Goal: Complete application form

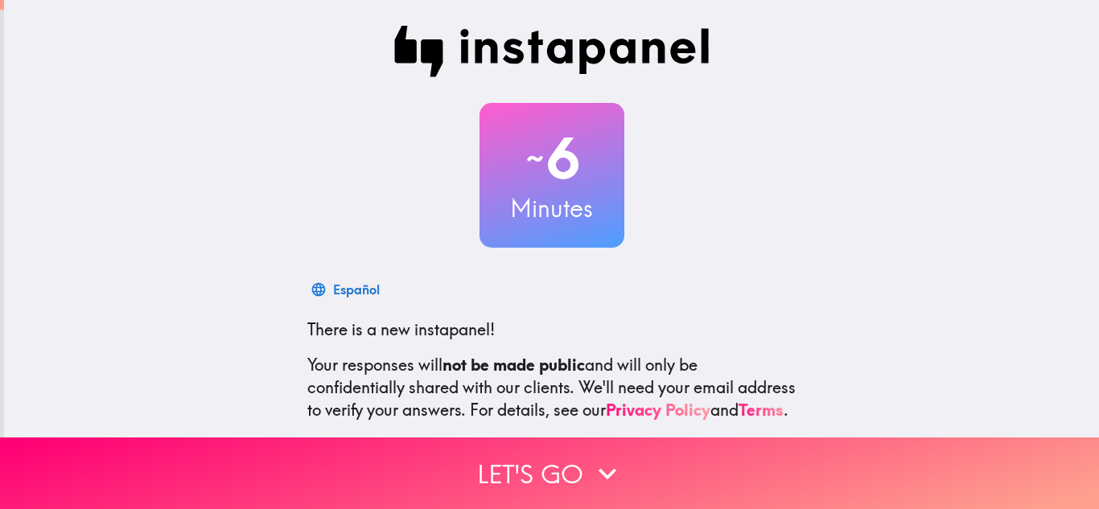
scroll to position [160, 0]
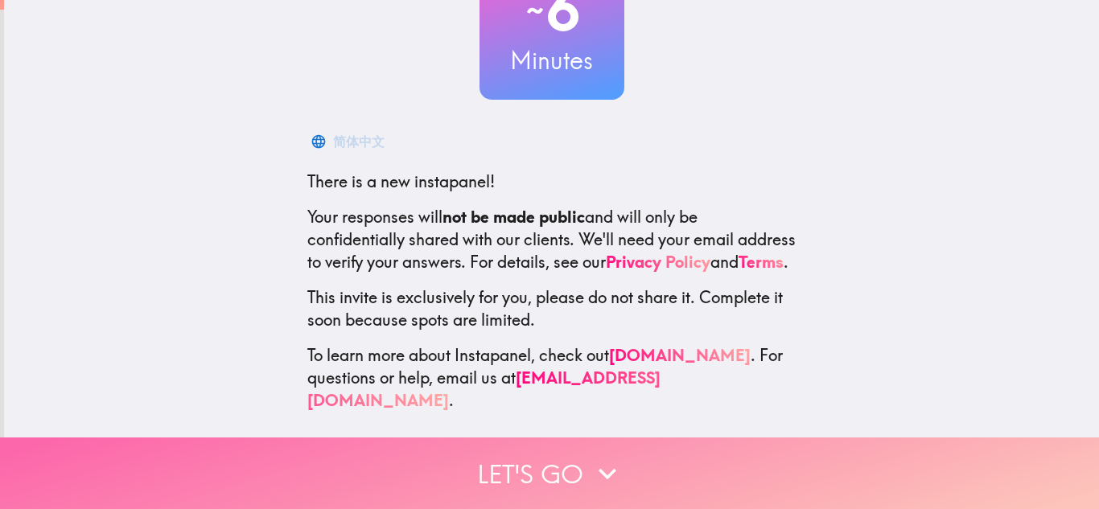
click at [449, 459] on button "Let's go" at bounding box center [549, 474] width 1099 height 72
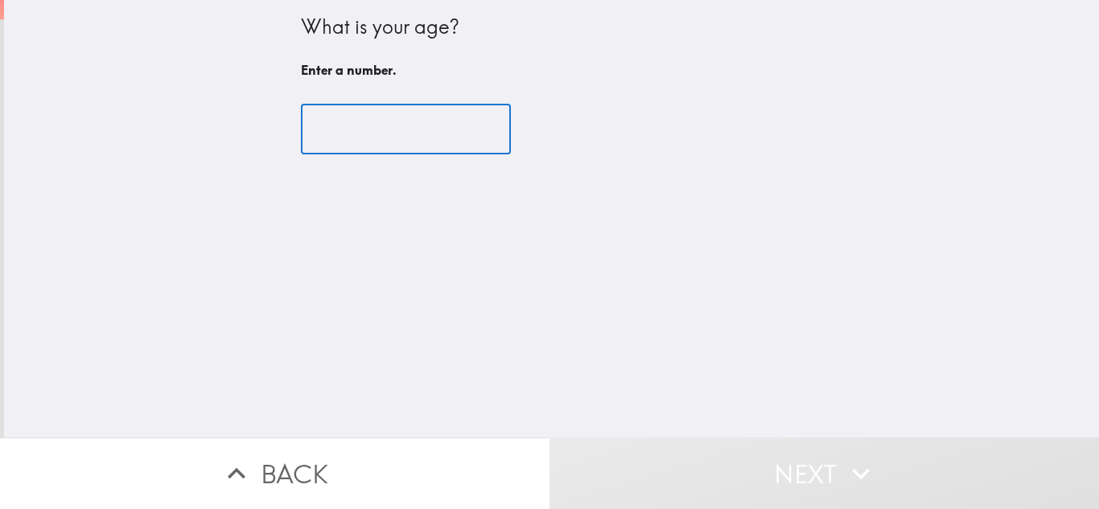
click at [348, 128] on input "number" at bounding box center [406, 130] width 210 height 50
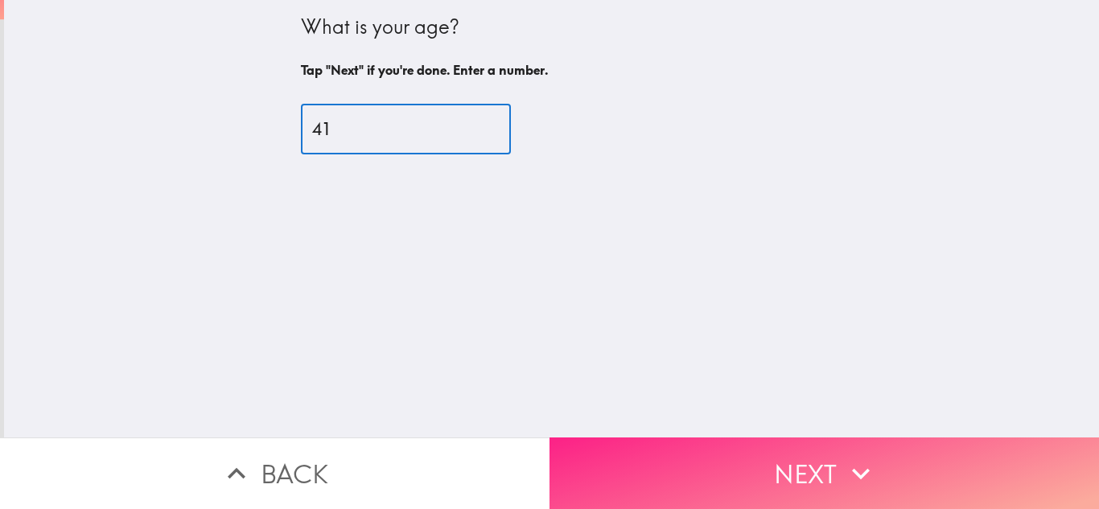
type input "41"
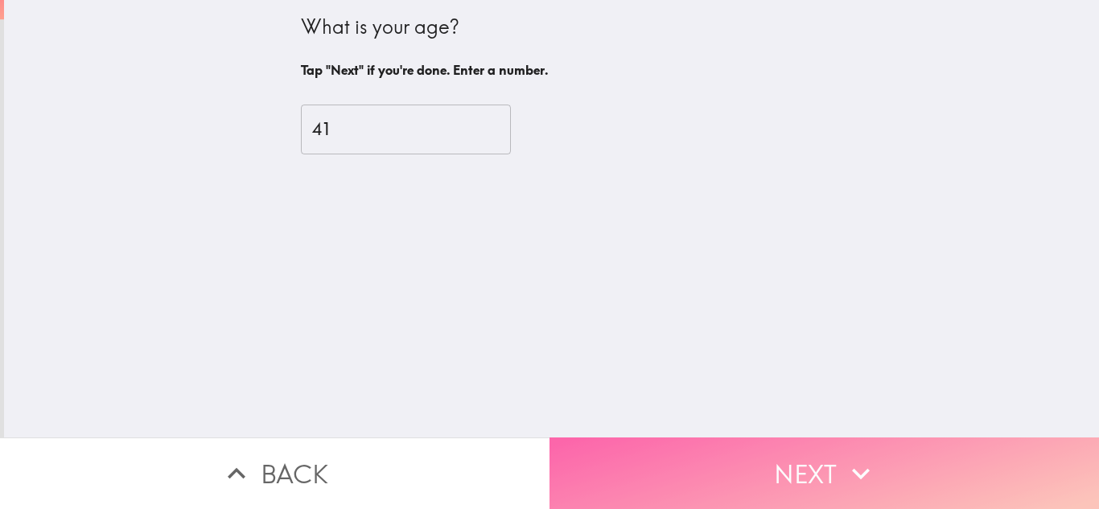
click at [696, 451] on button "Next" at bounding box center [825, 474] width 550 height 72
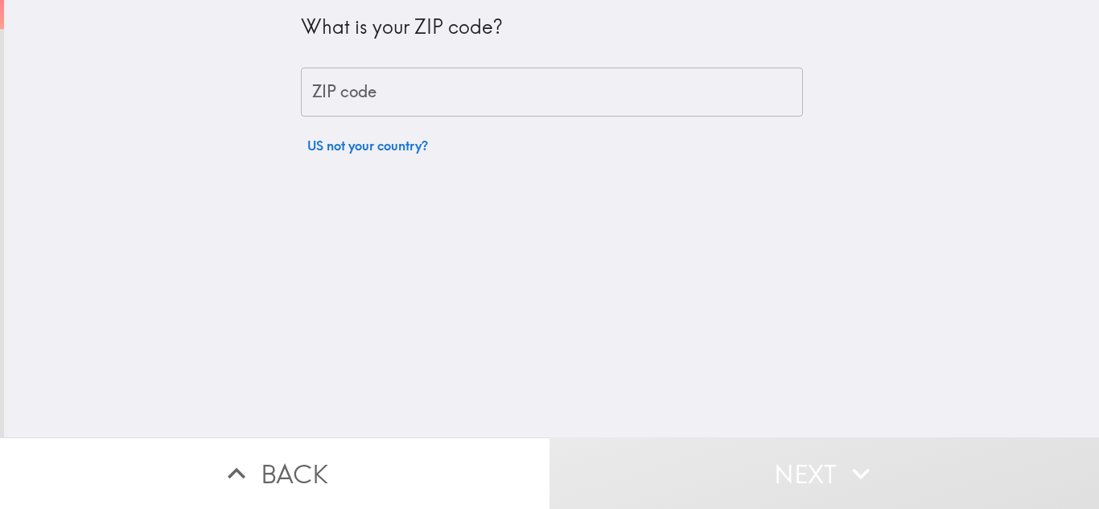
click at [364, 92] on input "ZIP code" at bounding box center [552, 93] width 502 height 50
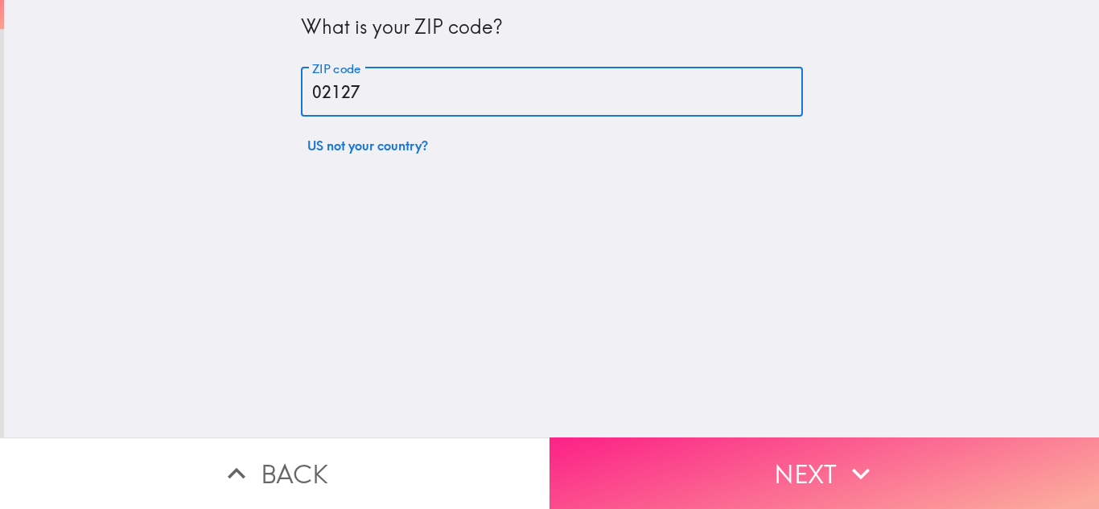
type input "02127"
click at [680, 451] on button "Next" at bounding box center [825, 474] width 550 height 72
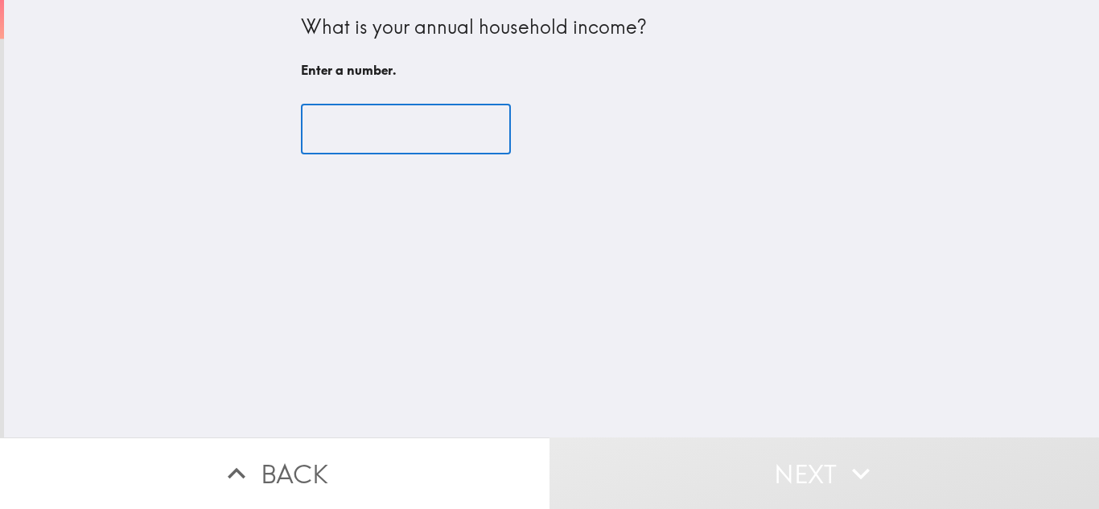
click at [342, 110] on input "number" at bounding box center [406, 130] width 210 height 50
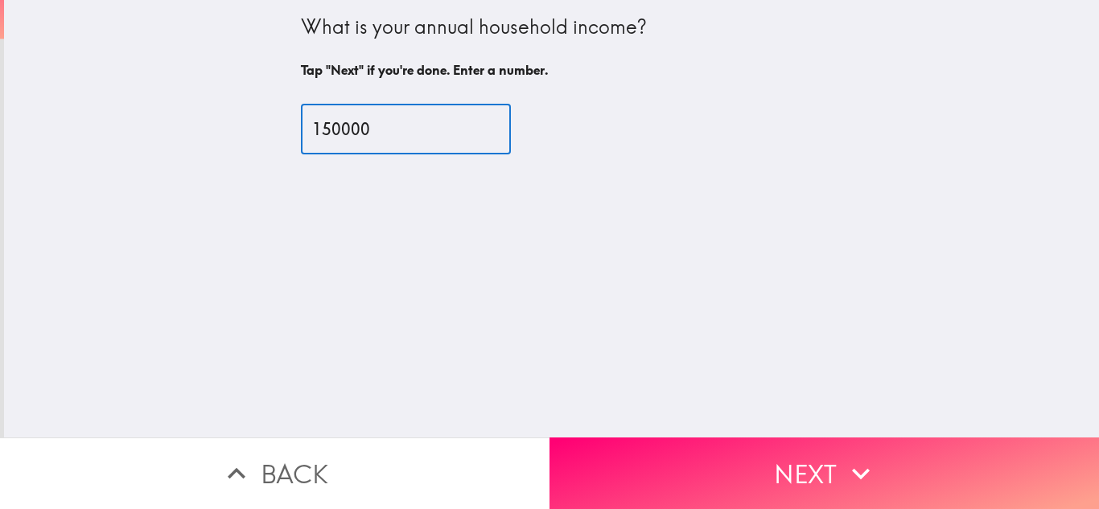
type input "150000"
click at [622, 422] on div "What is your annual household income? Tap "Next" if you're done. Enter a number…" at bounding box center [551, 219] width 1095 height 438
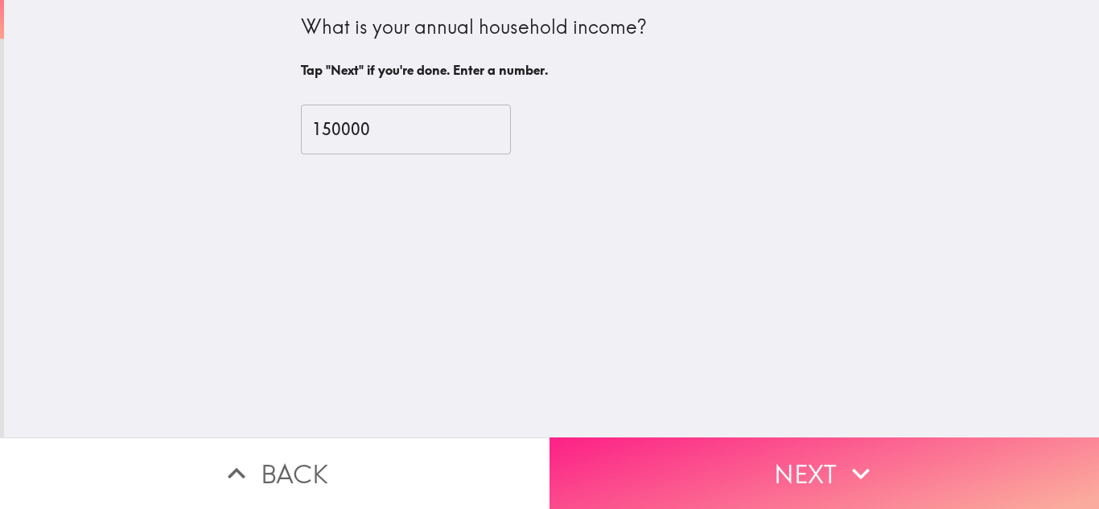
click at [671, 470] on button "Next" at bounding box center [825, 474] width 550 height 72
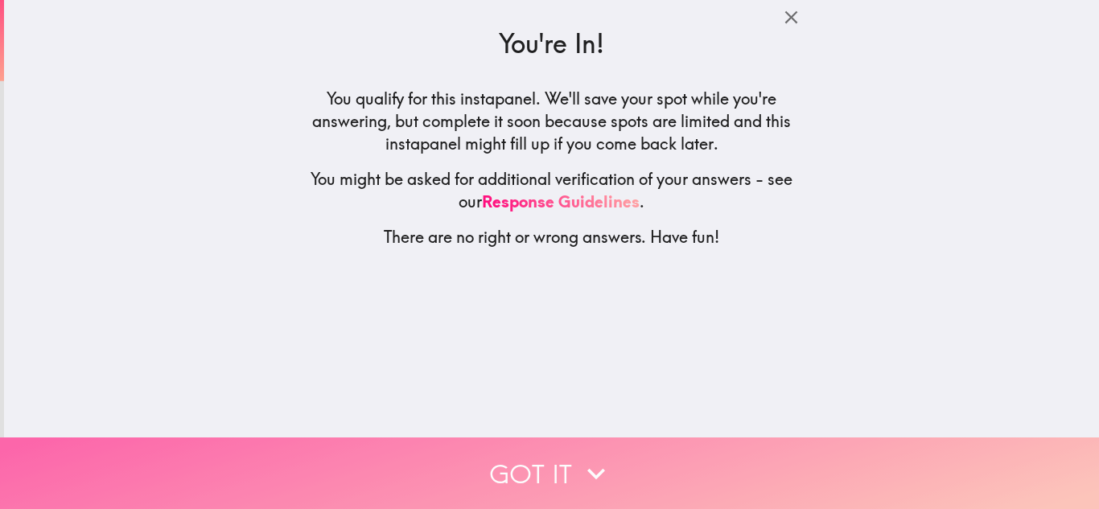
click at [579, 456] on icon "button" at bounding box center [596, 473] width 35 height 35
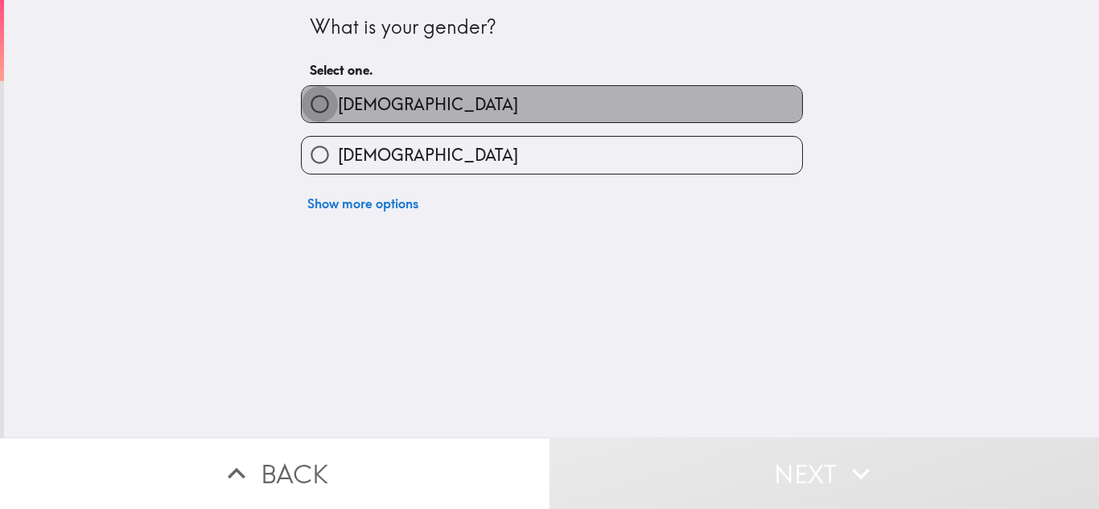
click at [325, 111] on input "Male" at bounding box center [320, 104] width 36 height 36
radio input "true"
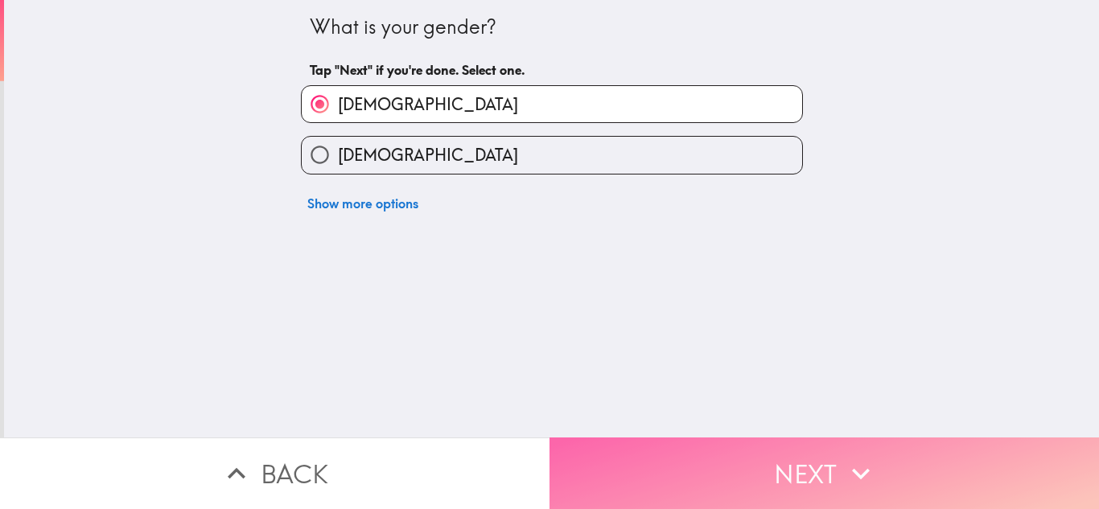
click at [672, 453] on button "Next" at bounding box center [825, 474] width 550 height 72
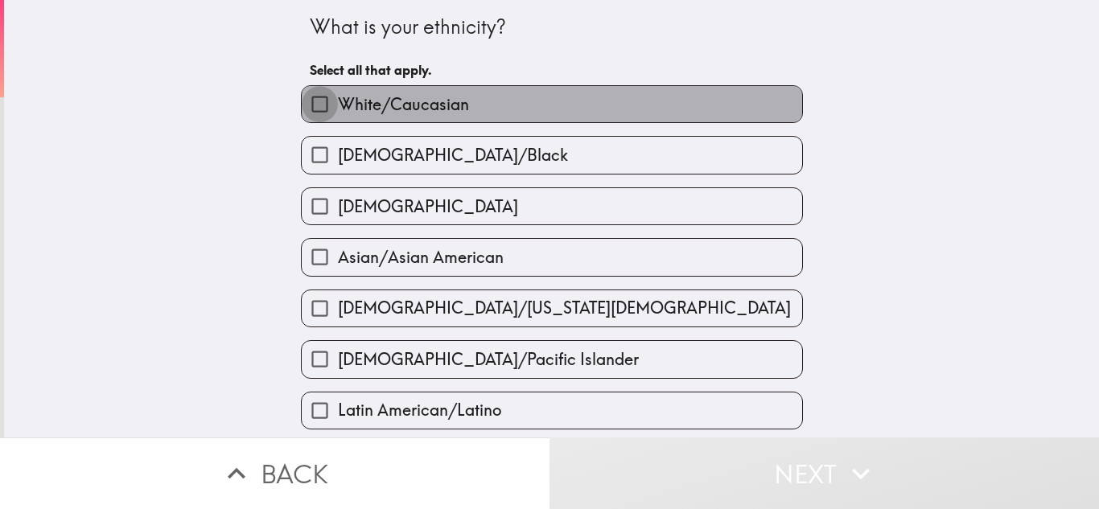
click at [323, 111] on input "White/Caucasian" at bounding box center [320, 104] width 36 height 36
checkbox input "true"
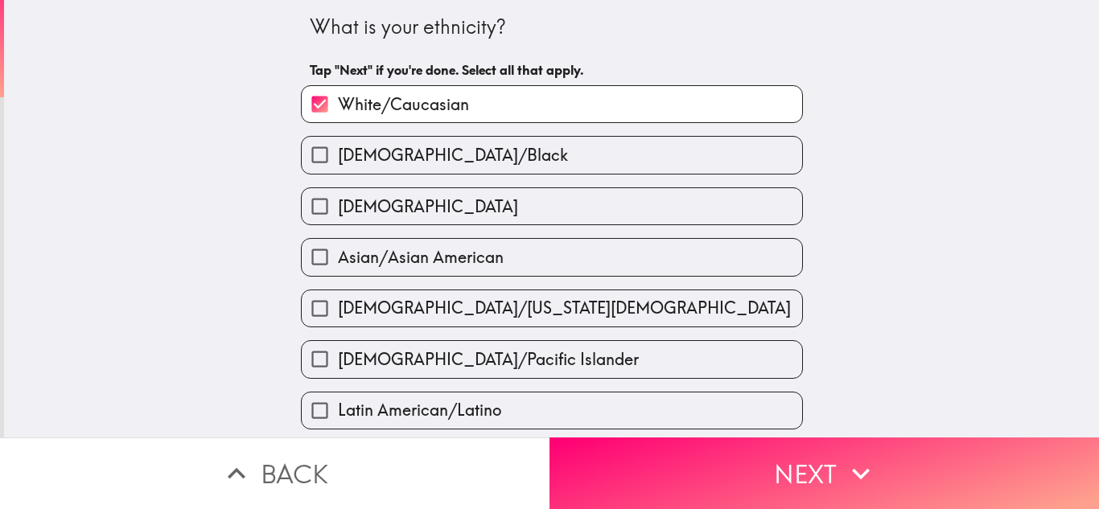
click at [352, 203] on span "Hispanic" at bounding box center [428, 207] width 180 height 23
click at [338, 203] on input "Hispanic" at bounding box center [320, 206] width 36 height 36
checkbox input "true"
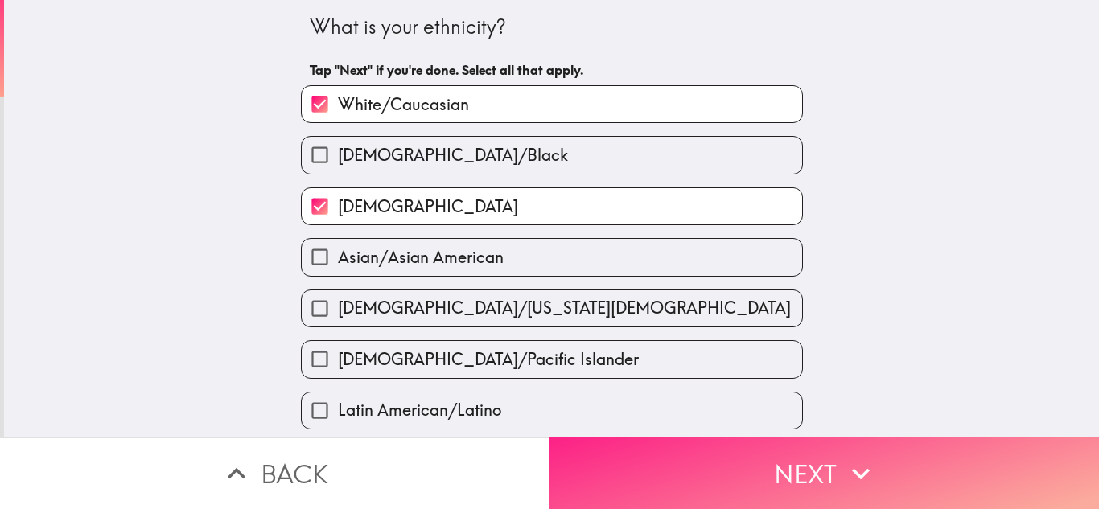
click at [680, 452] on button "Next" at bounding box center [825, 474] width 550 height 72
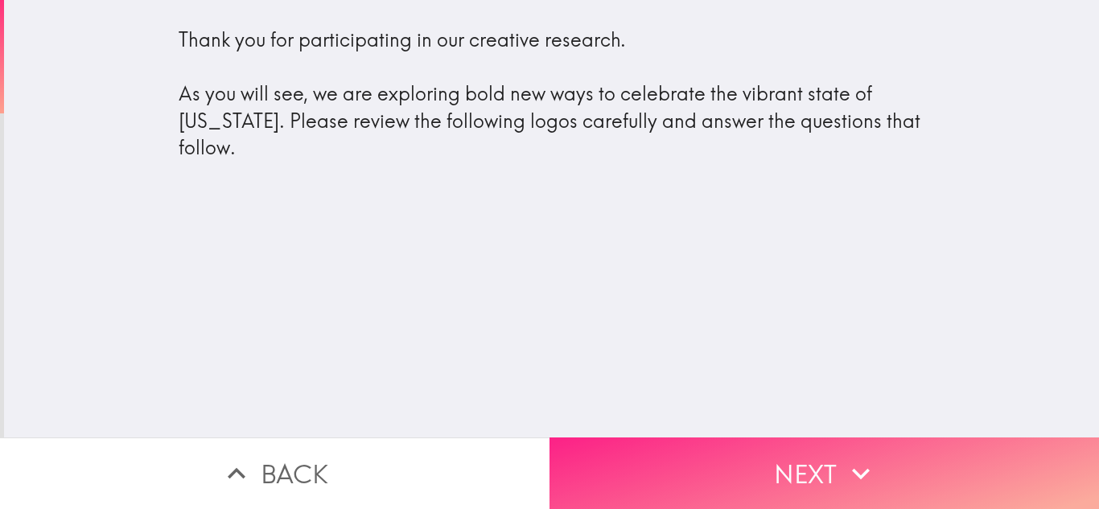
click at [663, 453] on button "Next" at bounding box center [825, 474] width 550 height 72
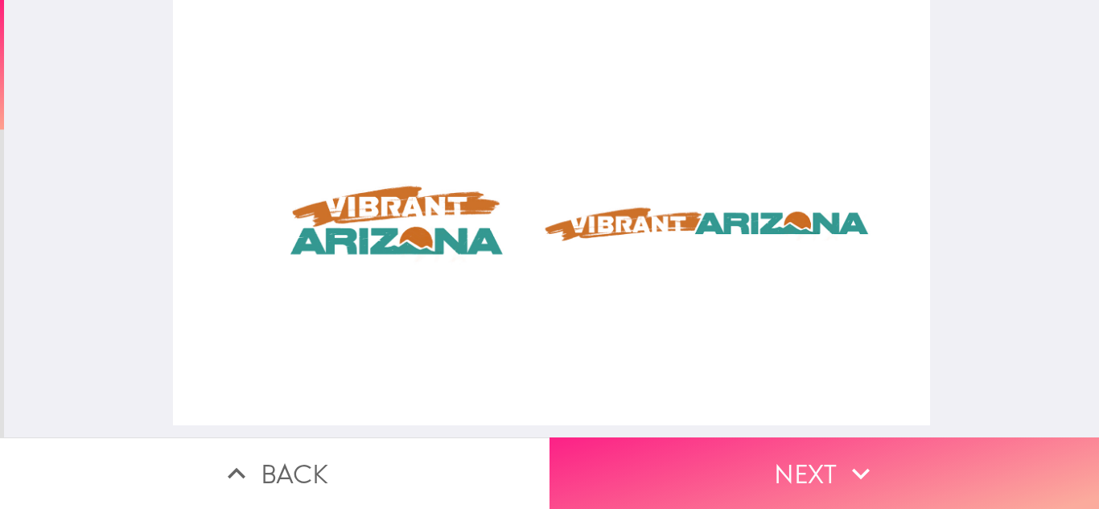
click at [609, 442] on button "Next" at bounding box center [825, 474] width 550 height 72
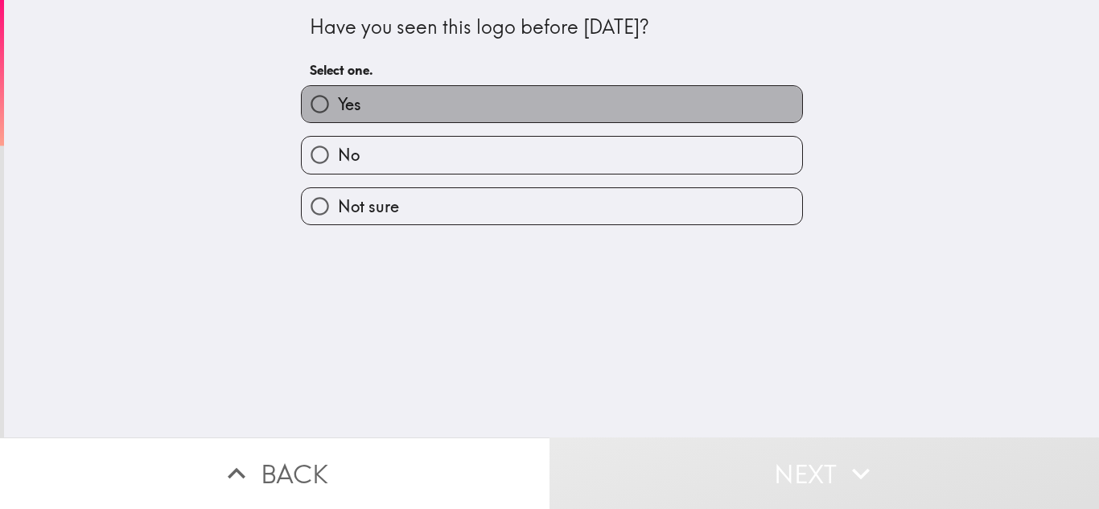
click at [345, 109] on span "Yes" at bounding box center [349, 104] width 23 height 23
click at [338, 109] on input "Yes" at bounding box center [320, 104] width 36 height 36
radio input "true"
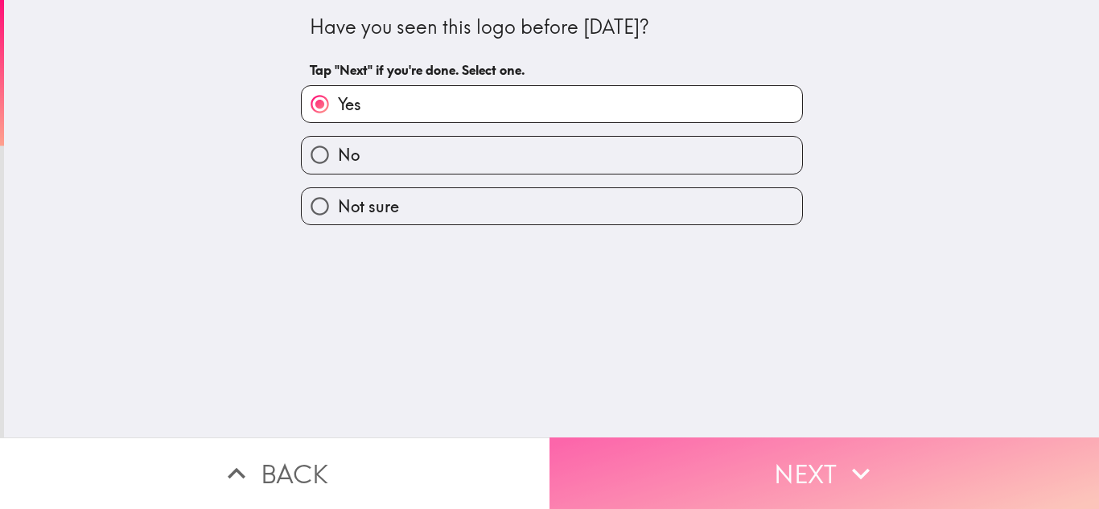
click at [753, 459] on button "Next" at bounding box center [825, 474] width 550 height 72
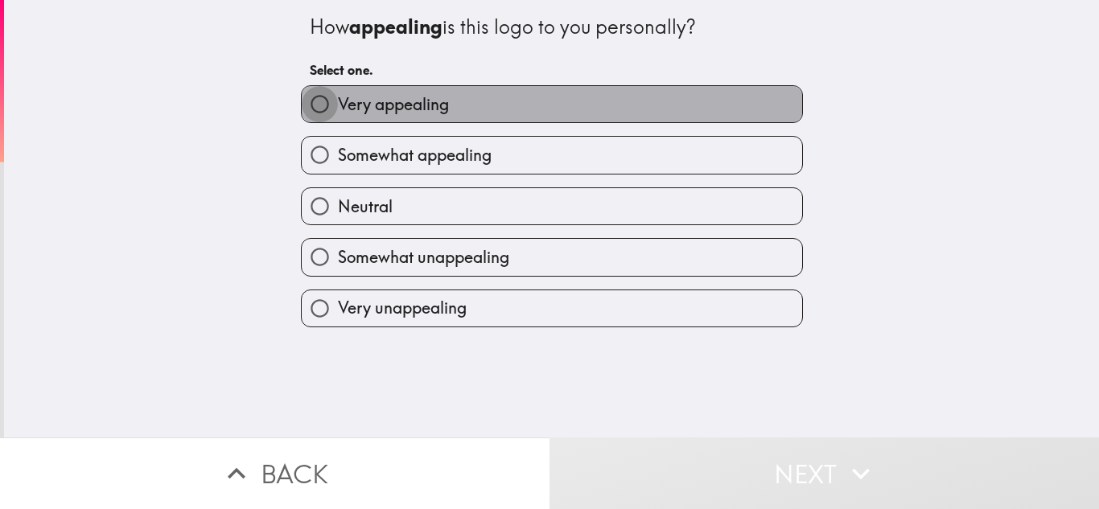
click at [306, 118] on input "Very appealing" at bounding box center [320, 104] width 36 height 36
radio input "true"
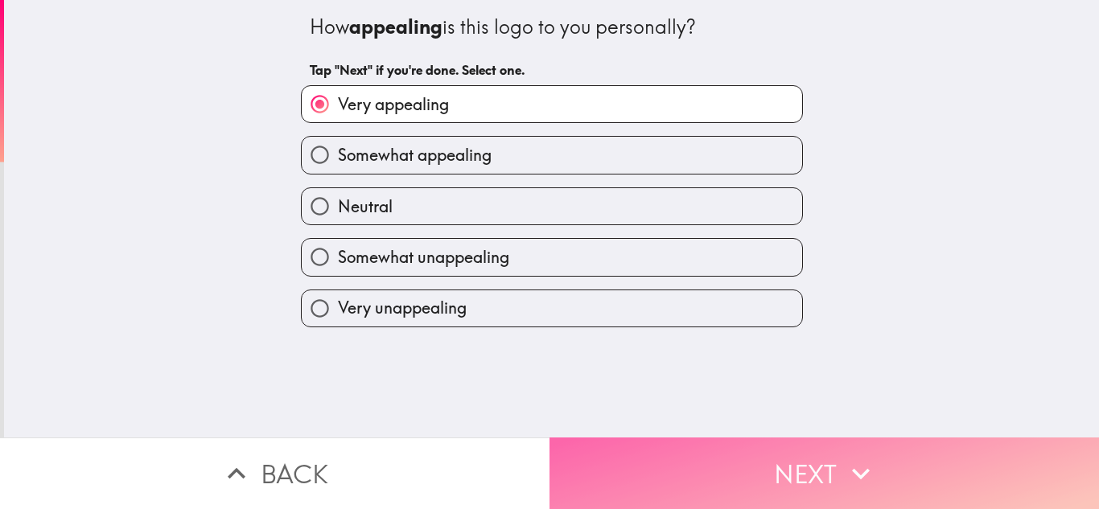
click at [676, 439] on button "Next" at bounding box center [825, 474] width 550 height 72
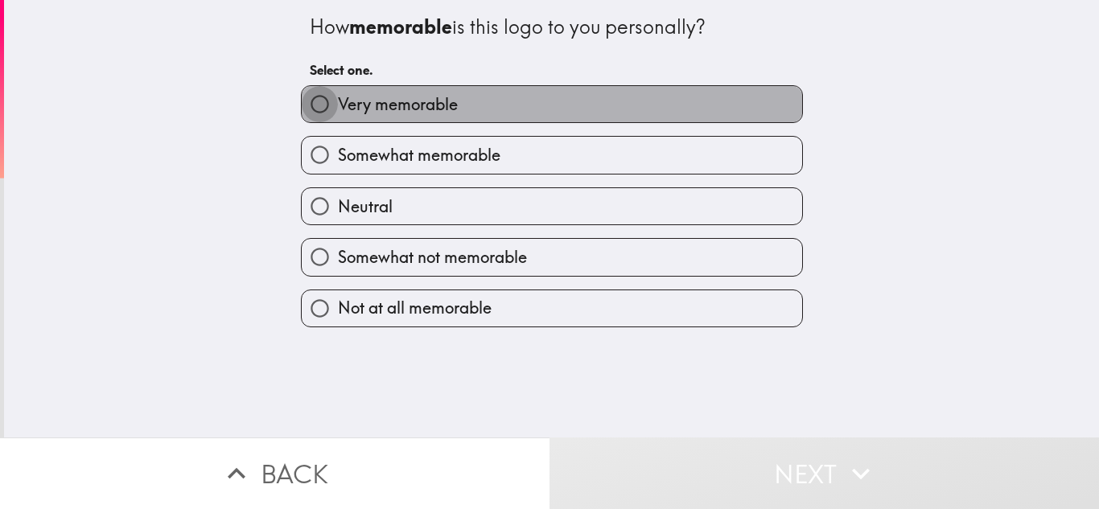
click at [306, 106] on input "Very memorable" at bounding box center [320, 104] width 36 height 36
radio input "true"
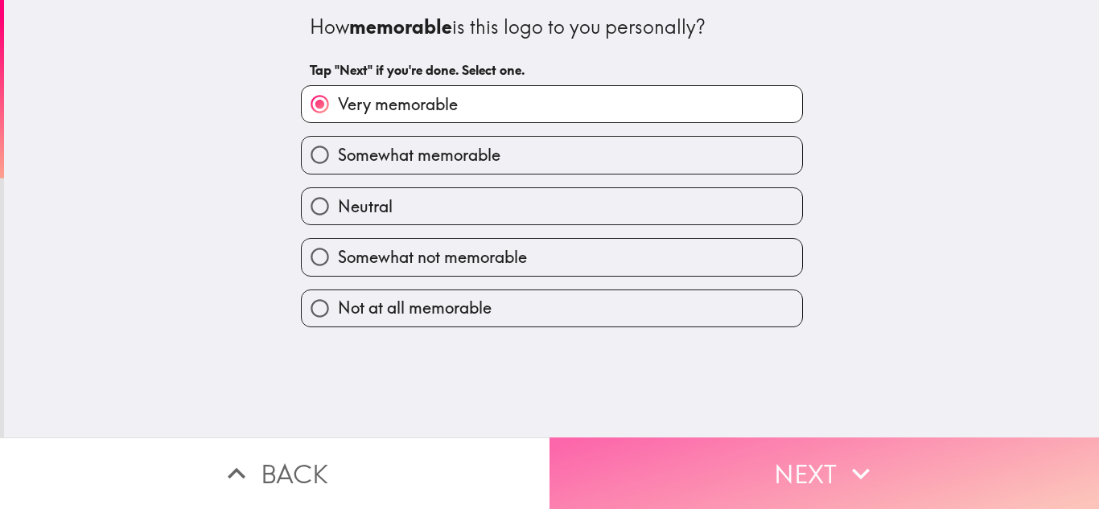
drag, startPoint x: 662, startPoint y: 439, endPoint x: 657, endPoint y: 431, distance: 9.4
click at [659, 438] on button "Next" at bounding box center [825, 474] width 550 height 72
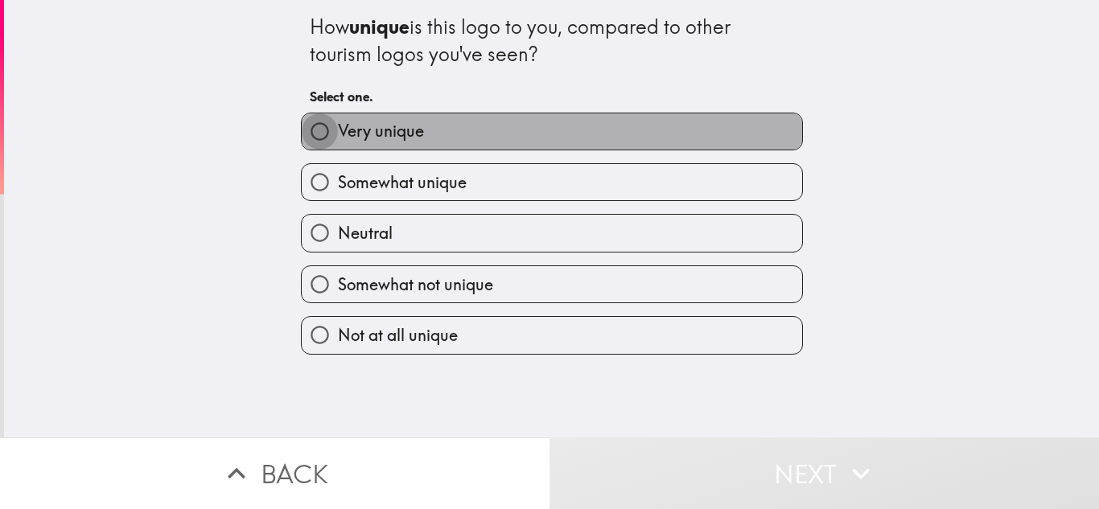
click at [315, 142] on input "Very unique" at bounding box center [320, 131] width 36 height 36
radio input "true"
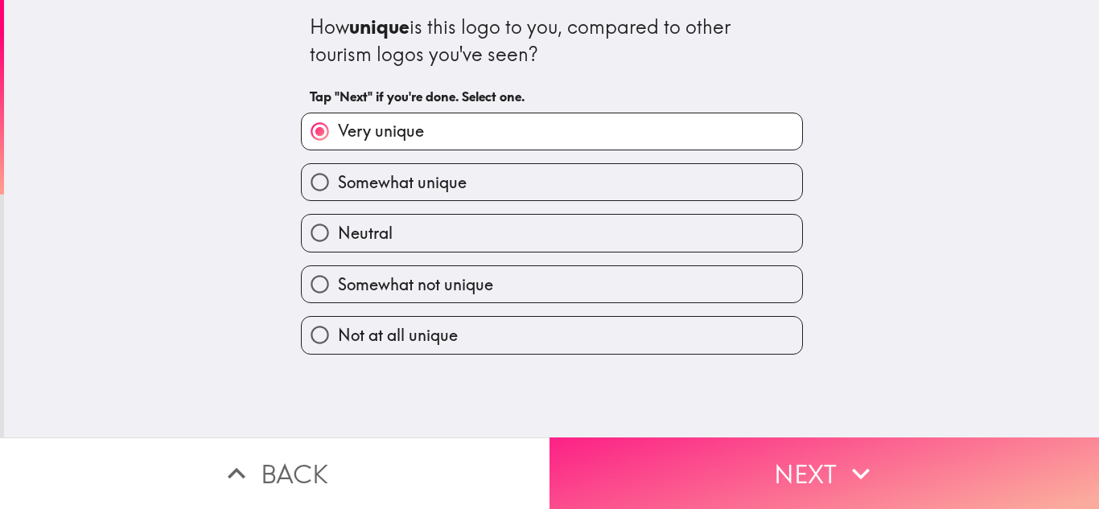
click at [695, 444] on button "Next" at bounding box center [825, 474] width 550 height 72
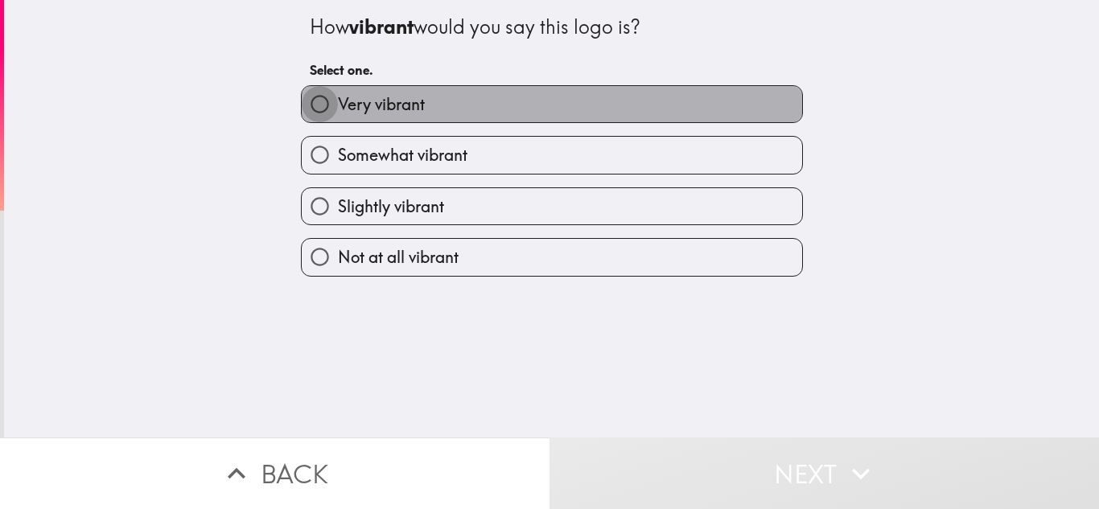
click at [319, 116] on input "Very vibrant" at bounding box center [320, 104] width 36 height 36
radio input "true"
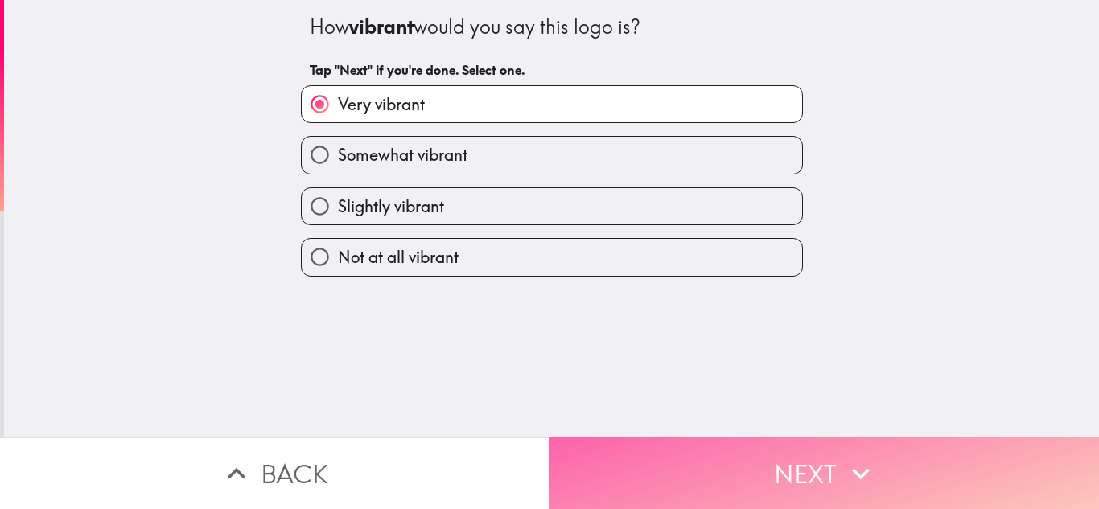
click at [694, 451] on button "Next" at bounding box center [825, 474] width 550 height 72
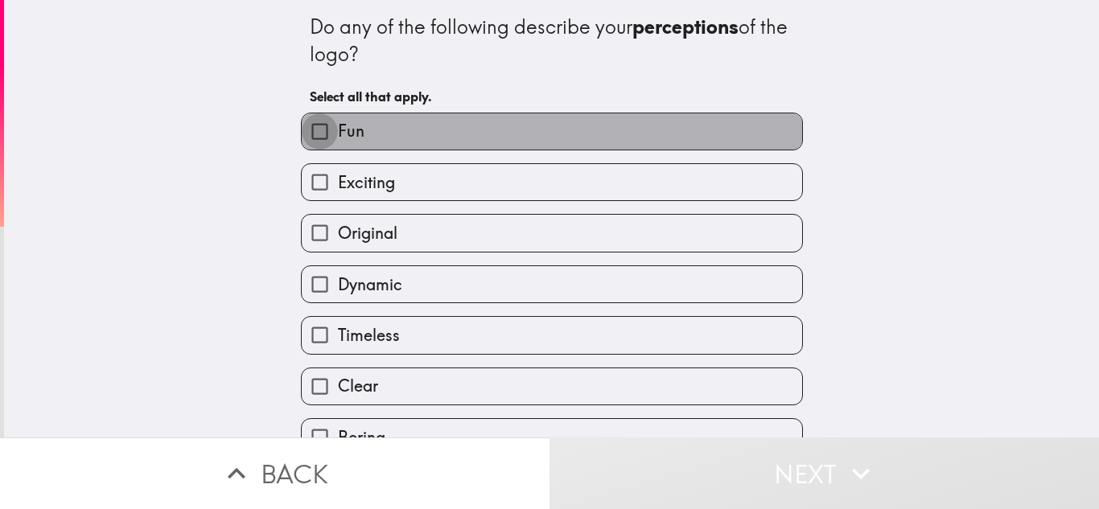
click at [320, 138] on input "Fun" at bounding box center [320, 131] width 36 height 36
checkbox input "true"
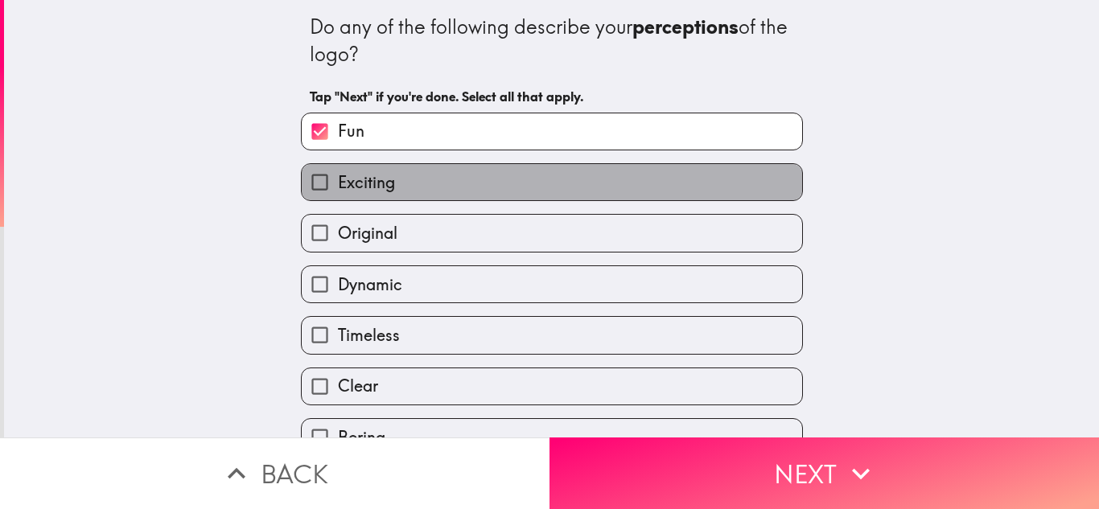
click at [338, 187] on span "Exciting" at bounding box center [366, 182] width 57 height 23
click at [331, 187] on input "Exciting" at bounding box center [320, 182] width 36 height 36
checkbox input "true"
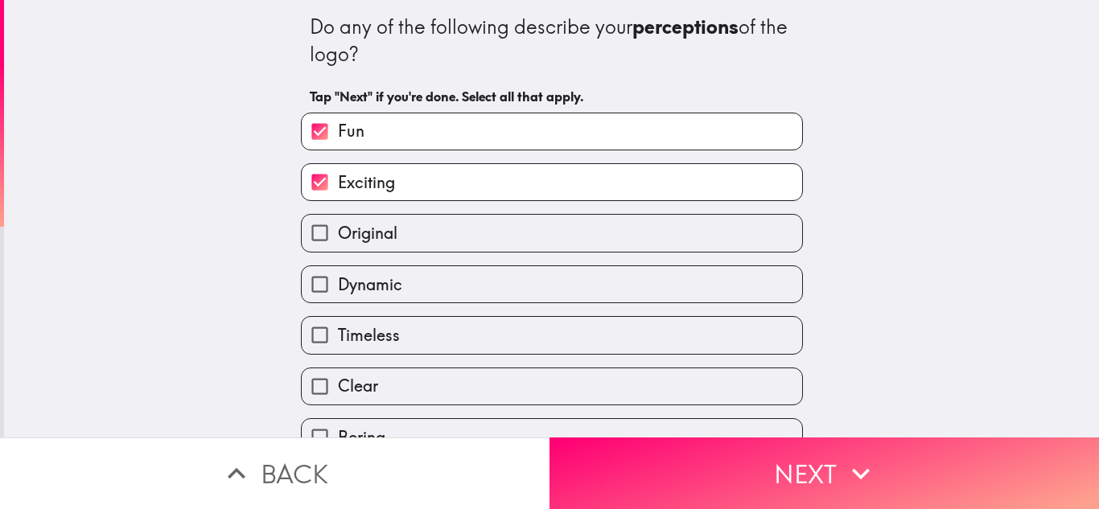
click at [363, 220] on label "Original" at bounding box center [552, 233] width 501 height 36
click at [338, 220] on input "Original" at bounding box center [320, 233] width 36 height 36
checkbox input "true"
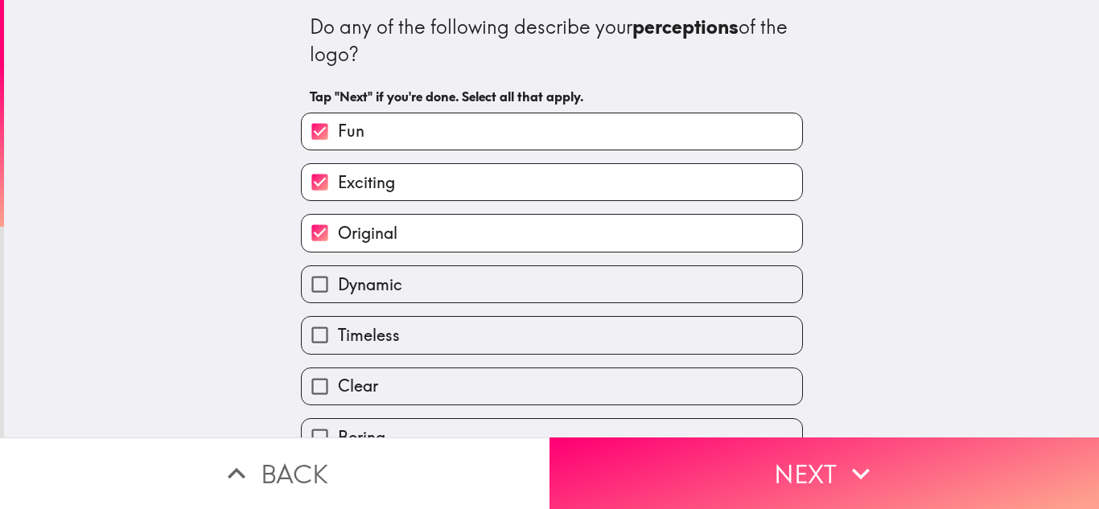
click at [513, 375] on label "Clear" at bounding box center [552, 387] width 501 height 36
click at [338, 375] on input "Clear" at bounding box center [320, 387] width 36 height 36
checkbox input "true"
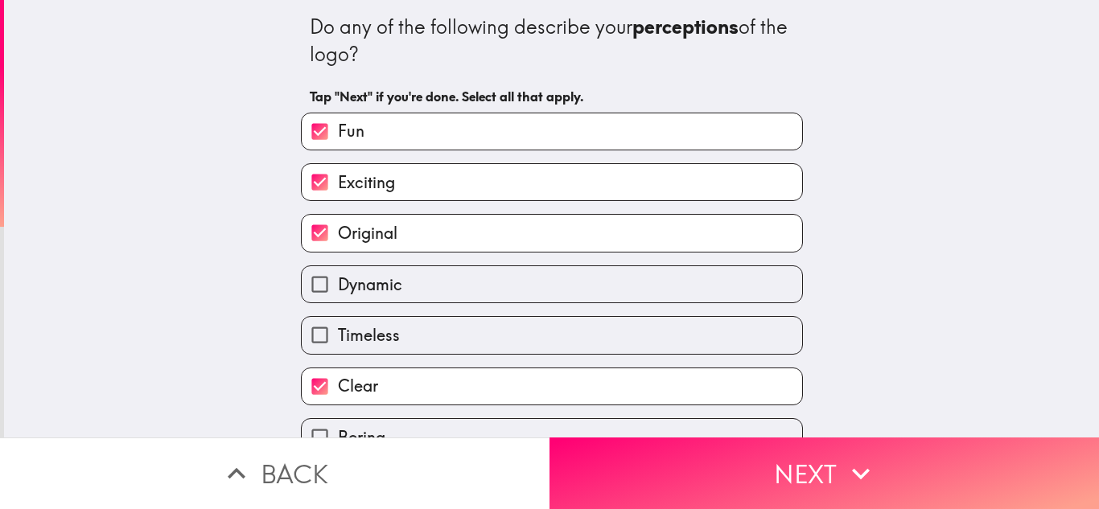
scroll to position [241, 0]
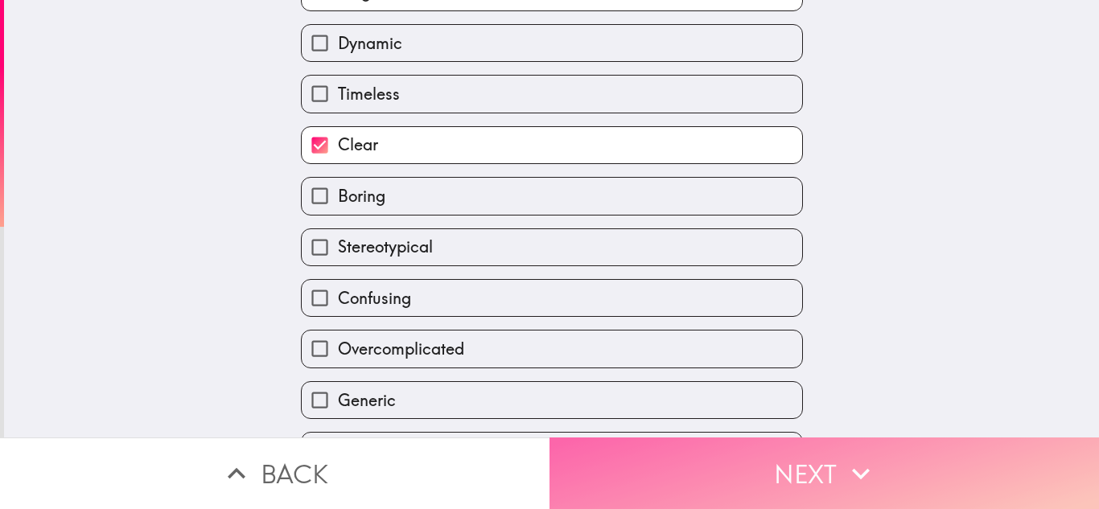
click at [614, 448] on button "Next" at bounding box center [825, 474] width 550 height 72
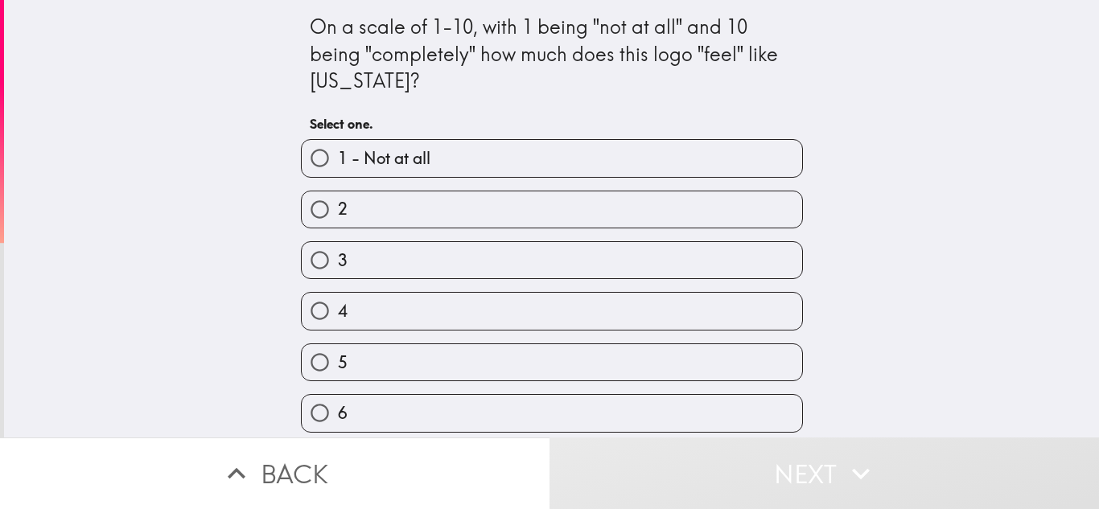
scroll to position [211, 0]
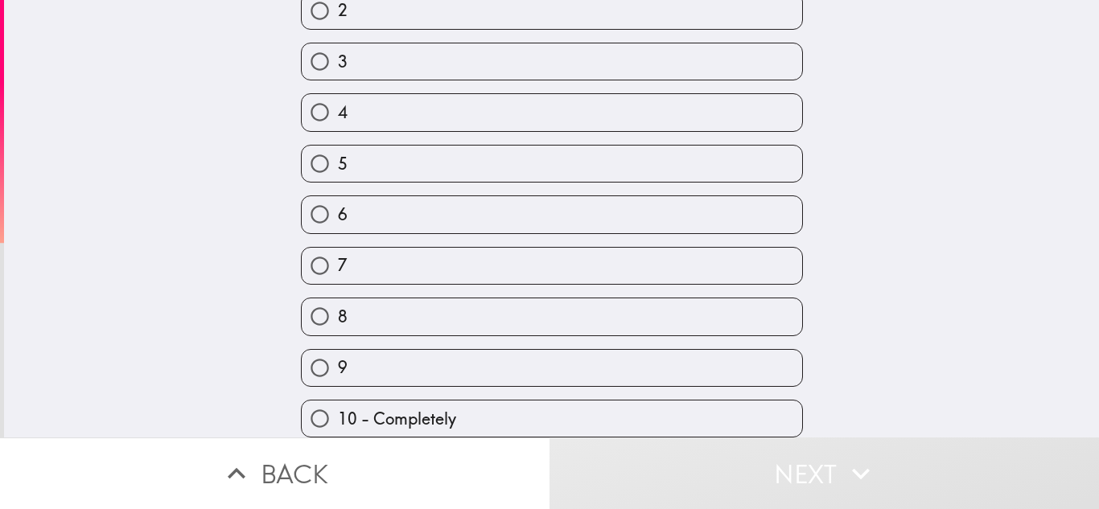
click at [355, 401] on label "10 - Completely" at bounding box center [552, 419] width 501 height 36
click at [338, 401] on input "10 - Completely" at bounding box center [320, 419] width 36 height 36
radio input "true"
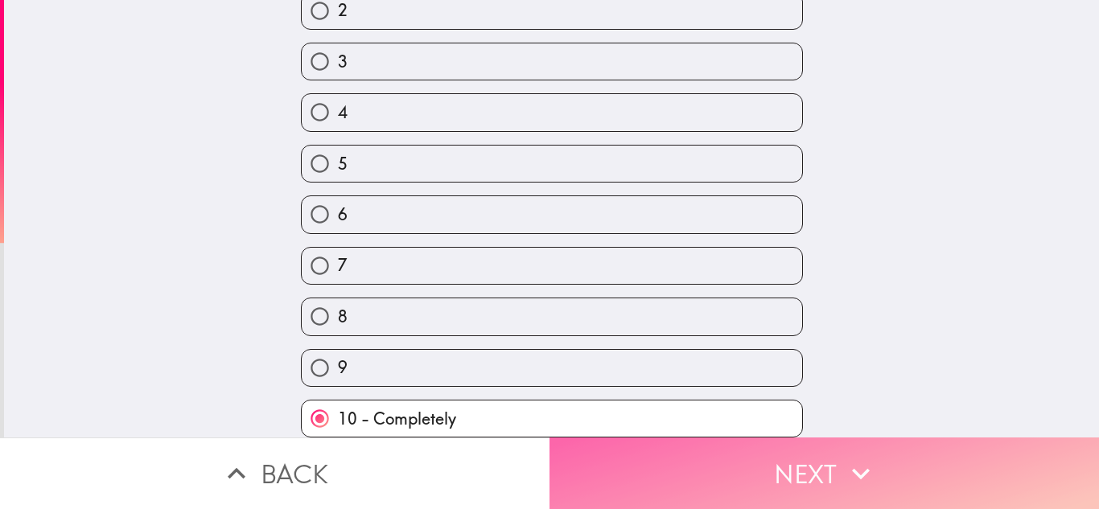
click at [773, 472] on button "Next" at bounding box center [825, 474] width 550 height 72
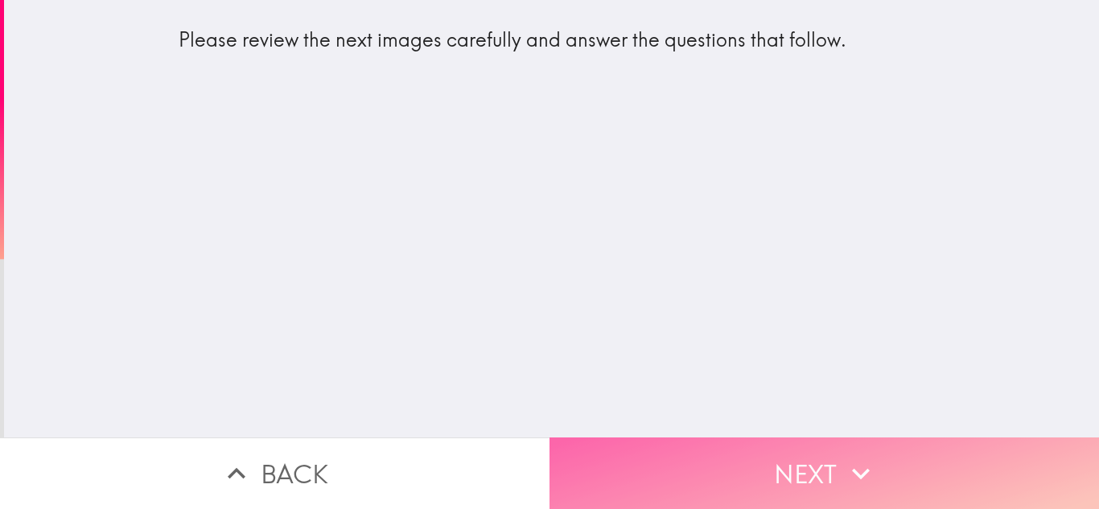
click at [650, 453] on button "Next" at bounding box center [825, 474] width 550 height 72
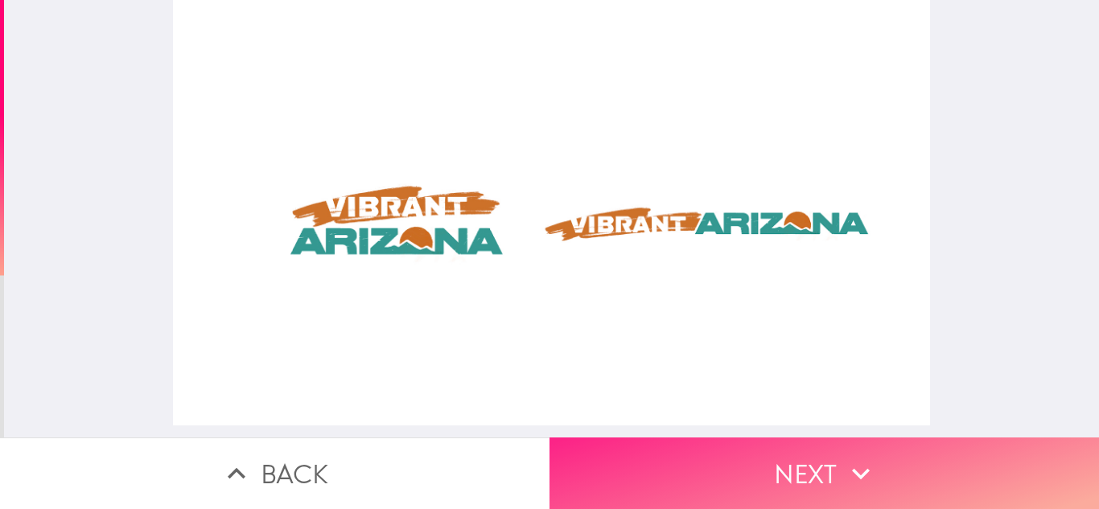
click at [668, 455] on button "Next" at bounding box center [825, 474] width 550 height 72
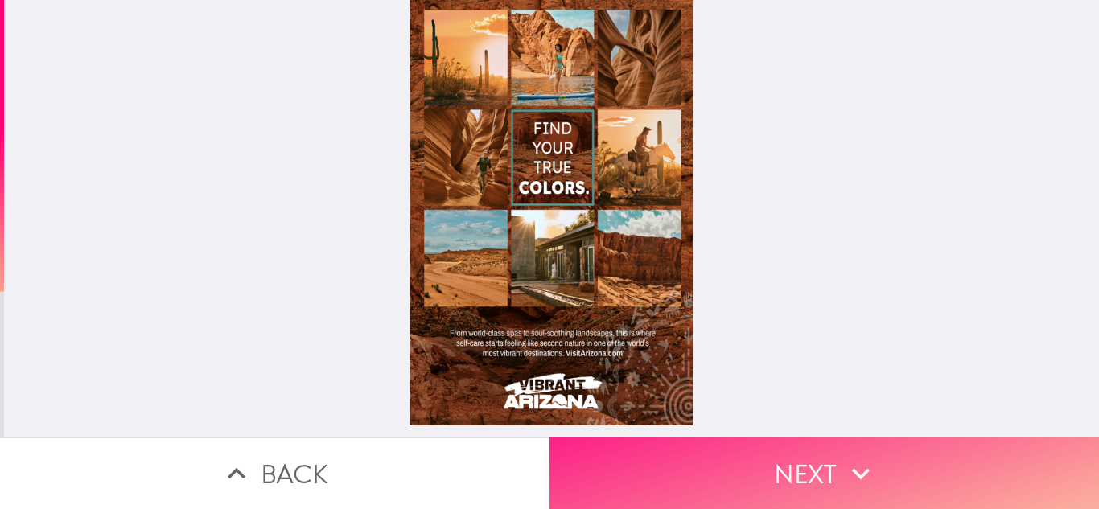
click at [725, 475] on button "Next" at bounding box center [825, 474] width 550 height 72
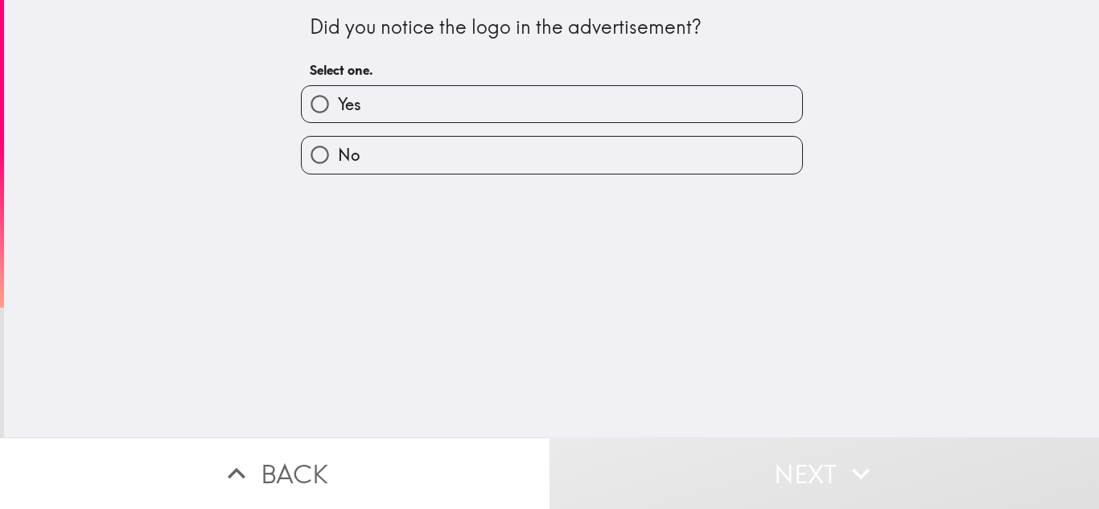
click at [338, 109] on span "Yes" at bounding box center [349, 104] width 23 height 23
click at [336, 109] on input "Yes" at bounding box center [320, 104] width 36 height 36
radio input "true"
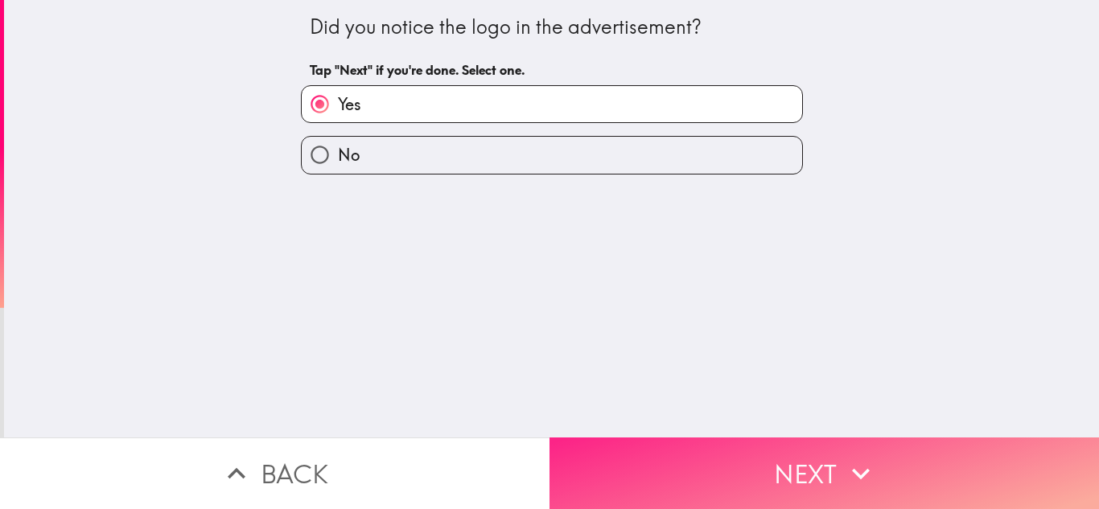
click at [704, 449] on button "Next" at bounding box center [825, 474] width 550 height 72
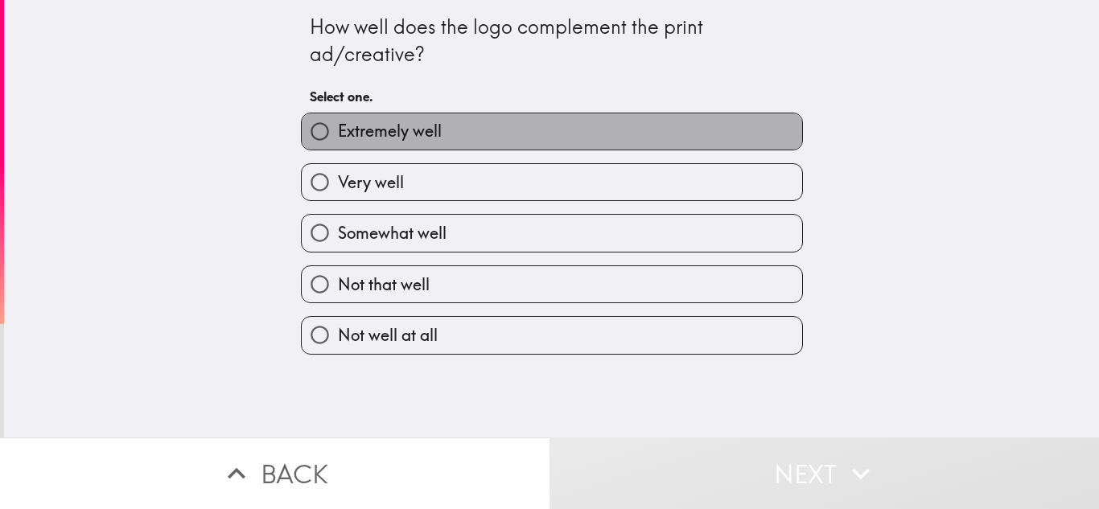
click at [344, 141] on span "Extremely well" at bounding box center [390, 131] width 104 height 23
click at [338, 141] on input "Extremely well" at bounding box center [320, 131] width 36 height 36
radio input "true"
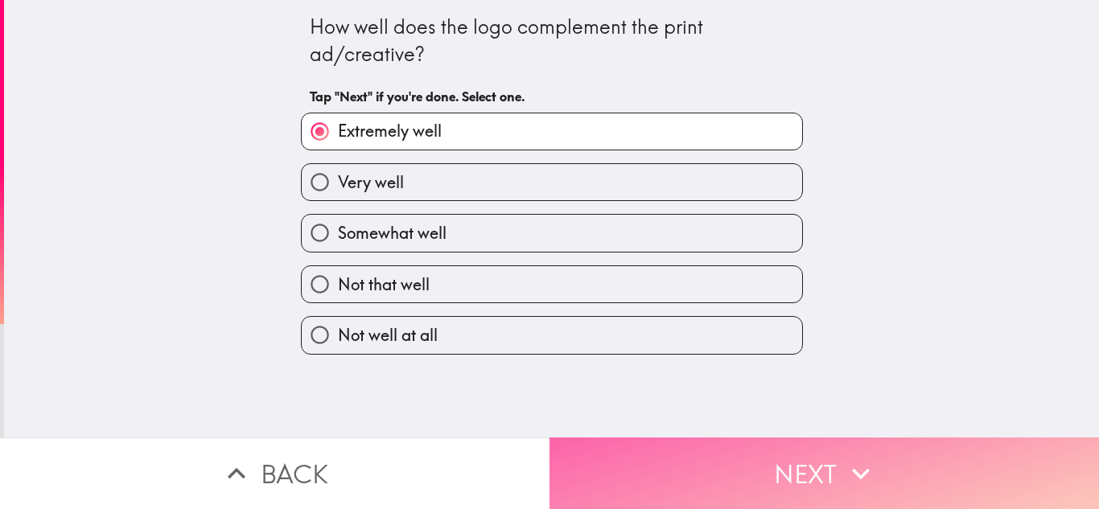
click at [686, 451] on button "Next" at bounding box center [825, 474] width 550 height 72
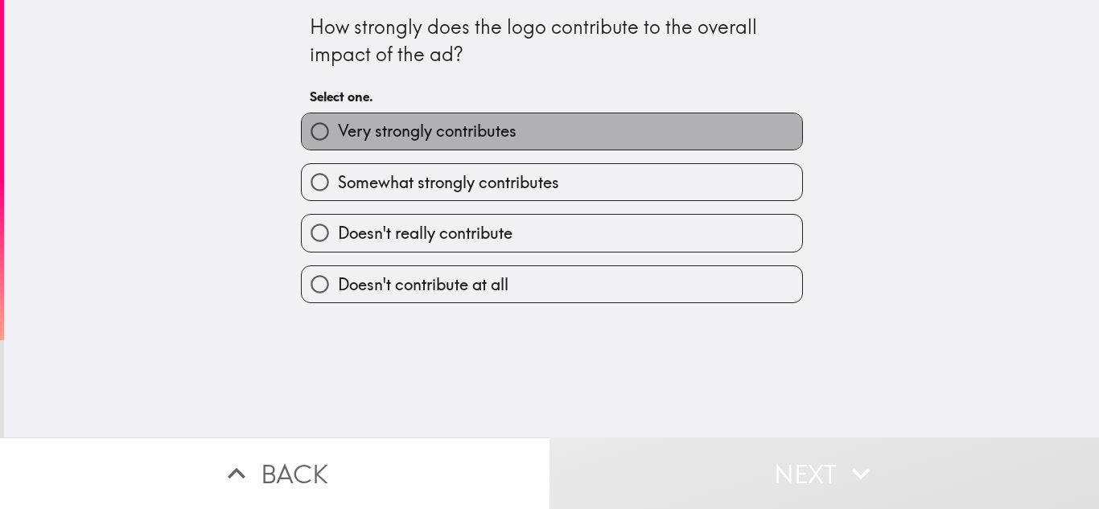
click at [344, 139] on span "Very strongly contributes" at bounding box center [427, 131] width 179 height 23
click at [338, 139] on input "Very strongly contributes" at bounding box center [320, 131] width 36 height 36
radio input "true"
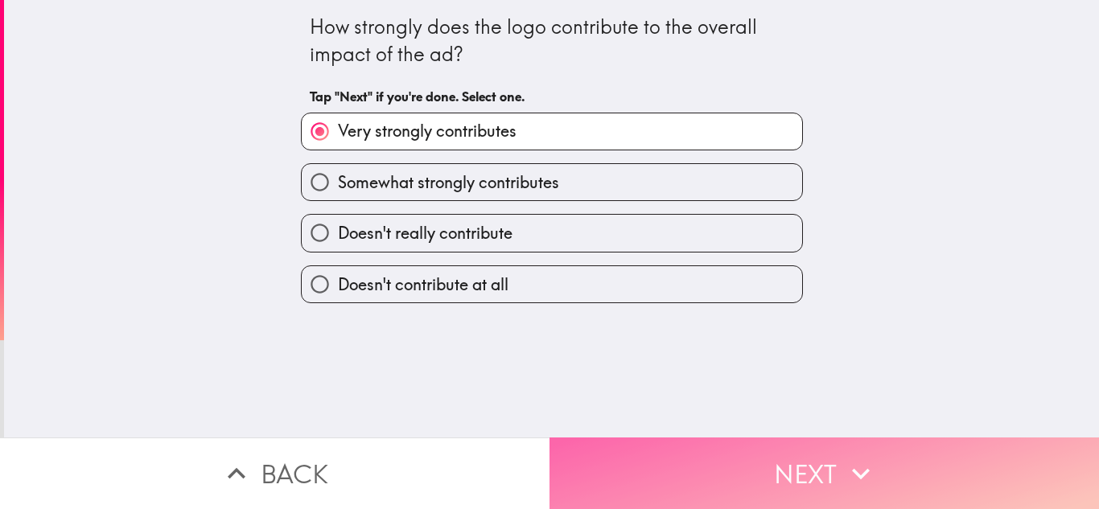
click at [671, 444] on button "Next" at bounding box center [825, 474] width 550 height 72
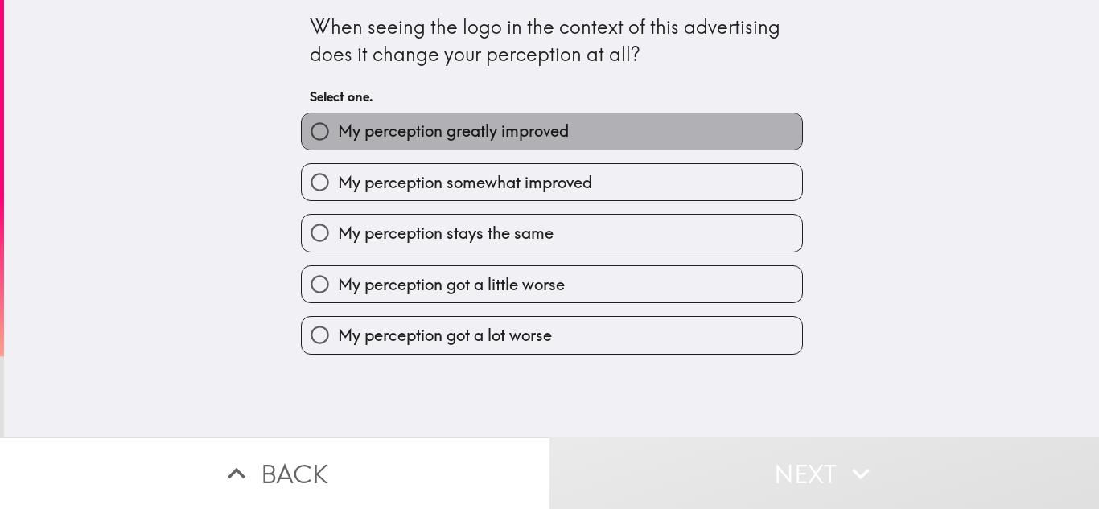
click at [338, 136] on span "My perception greatly improved" at bounding box center [453, 131] width 231 height 23
click at [336, 136] on input "My perception greatly improved" at bounding box center [320, 131] width 36 height 36
radio input "true"
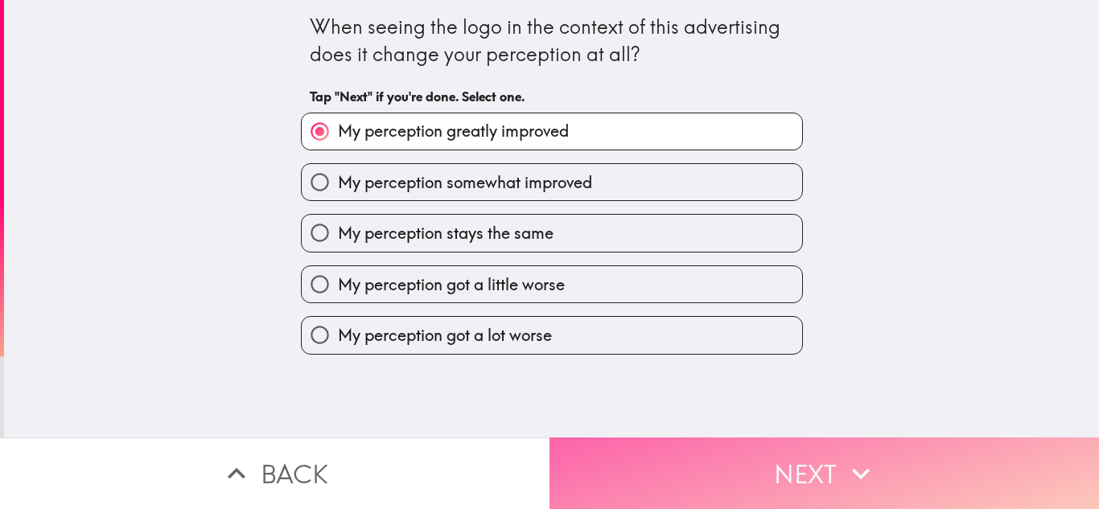
click at [661, 443] on button "Next" at bounding box center [825, 474] width 550 height 72
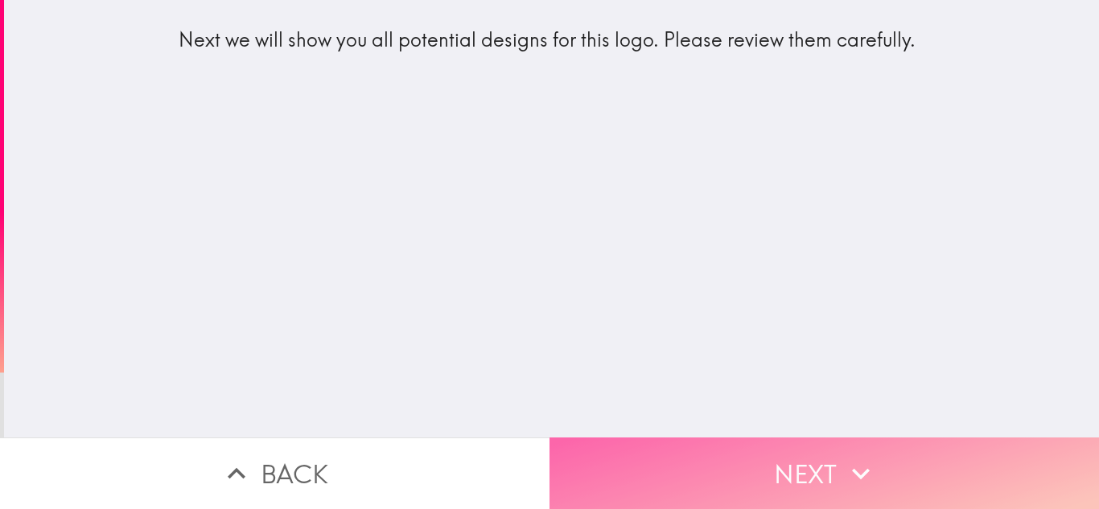
click at [678, 459] on button "Next" at bounding box center [825, 474] width 550 height 72
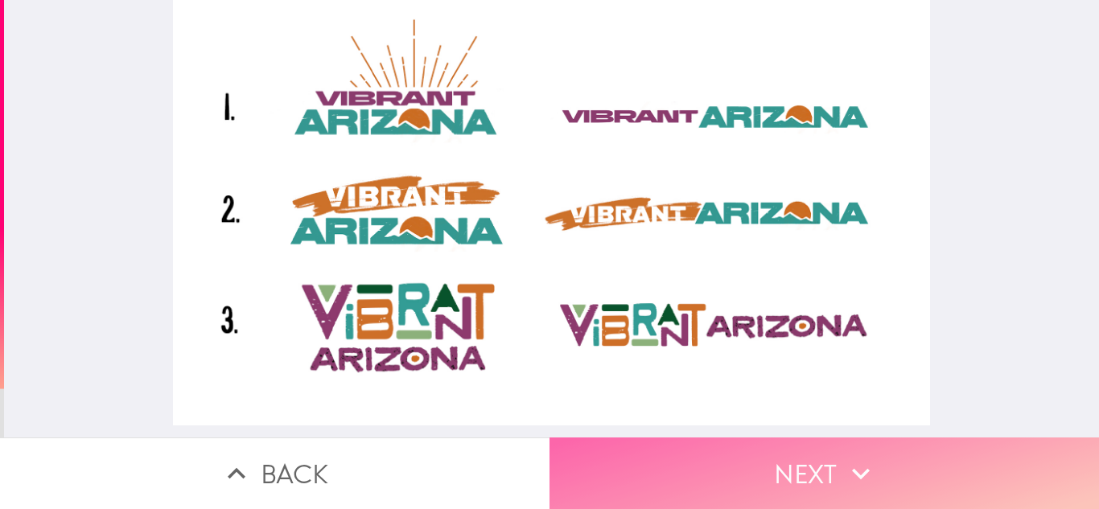
click at [677, 453] on button "Next" at bounding box center [825, 474] width 550 height 72
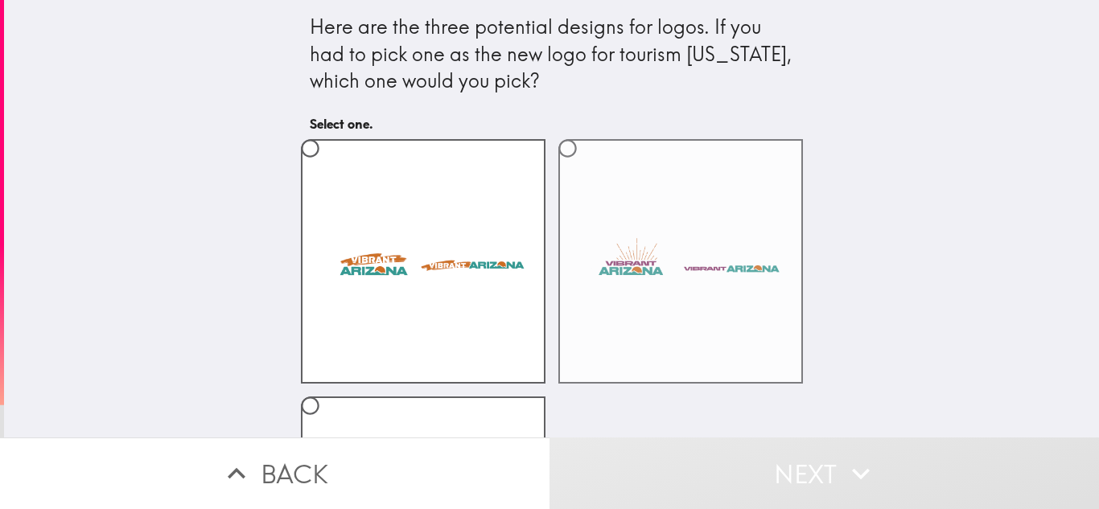
click at [574, 288] on label at bounding box center [680, 261] width 245 height 245
click at [574, 167] on input "radio" at bounding box center [568, 148] width 36 height 36
radio input "true"
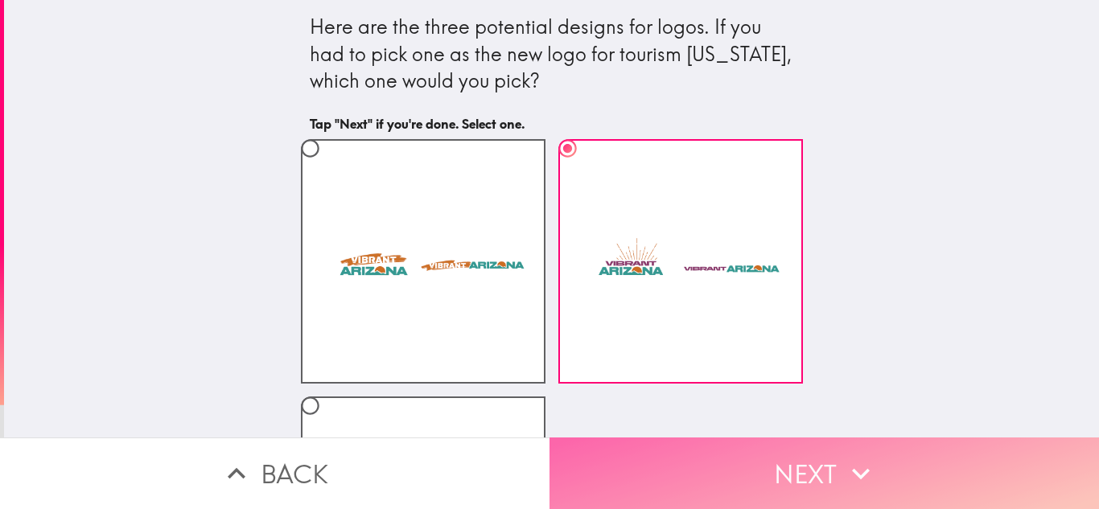
click at [636, 454] on button "Next" at bounding box center [825, 474] width 550 height 72
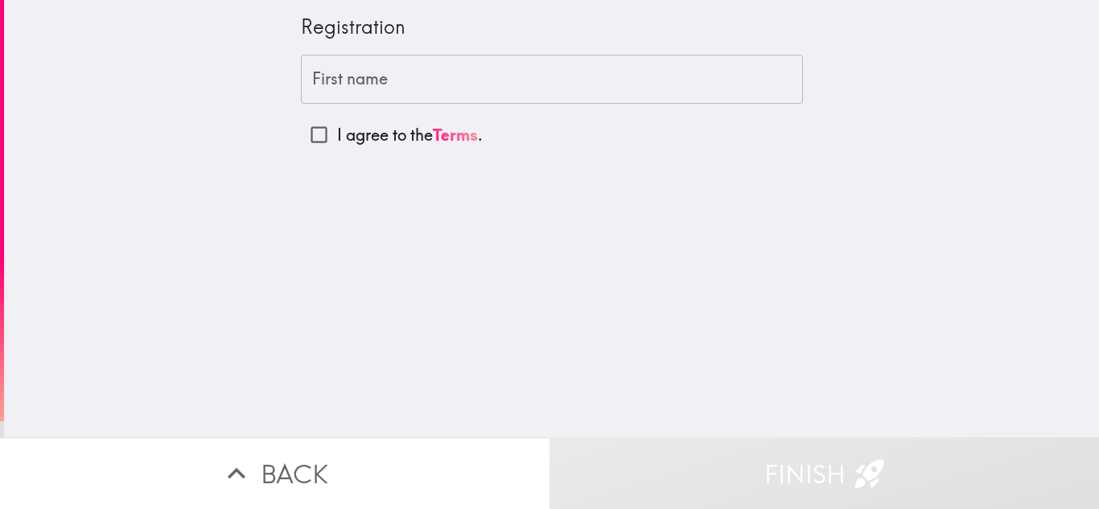
click at [329, 77] on input "First name" at bounding box center [552, 80] width 502 height 50
